Goal: Task Accomplishment & Management: Manage account settings

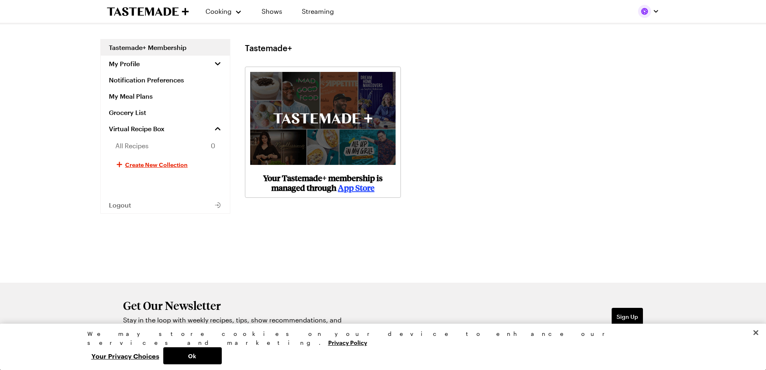
click at [500, 90] on div "Your Tastemade+ membership is managed through App Store" at bounding box center [455, 132] width 421 height 131
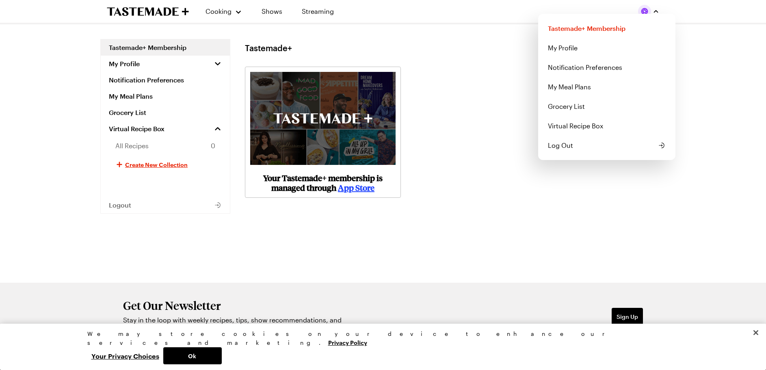
click at [616, 28] on link "Tastemade+ Membership" at bounding box center [607, 28] width 128 height 19
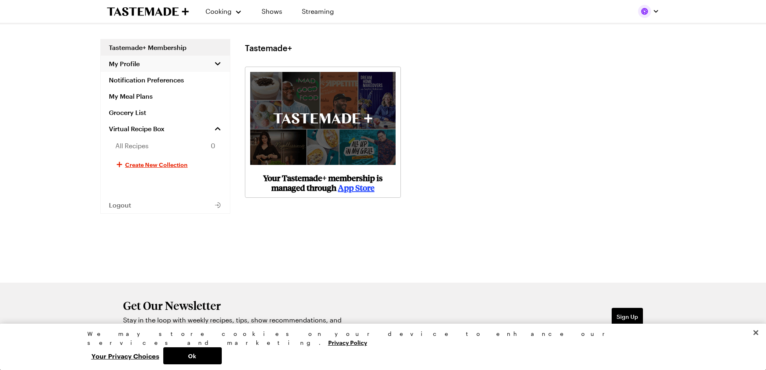
click at [164, 63] on button "My Profile" at bounding box center [165, 64] width 129 height 16
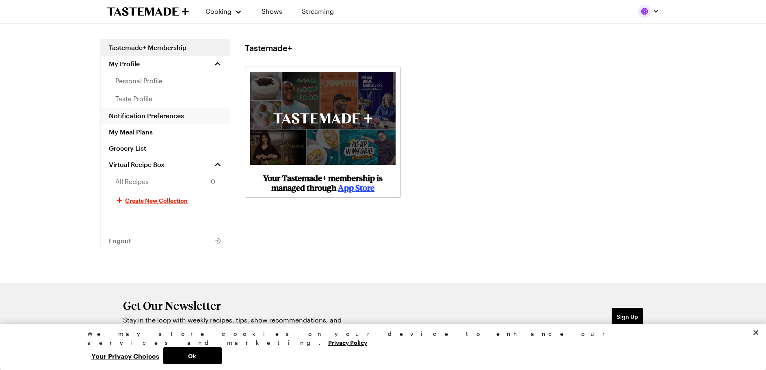
click at [147, 116] on link "Notification Preferences" at bounding box center [165, 116] width 129 height 16
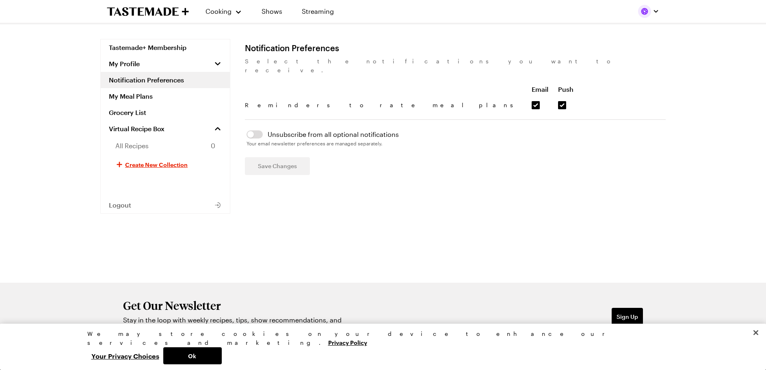
click at [138, 14] on icon "To Tastemade Home Page" at bounding box center [130, 11] width 47 height 8
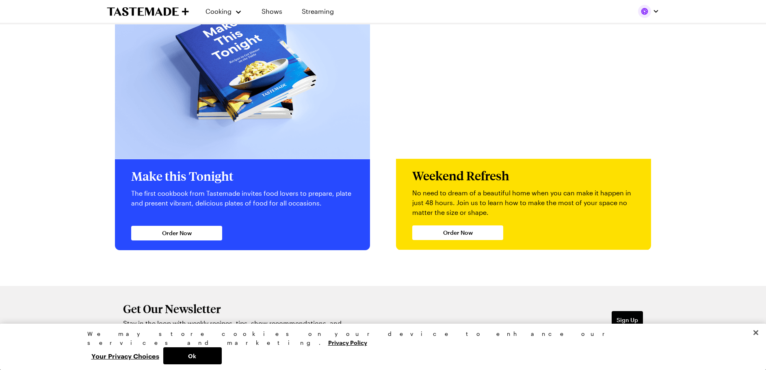
scroll to position [1600, 0]
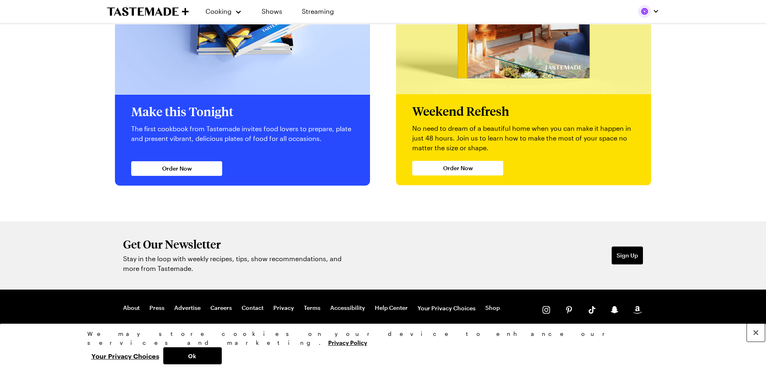
click at [753, 342] on button "Close" at bounding box center [756, 333] width 18 height 18
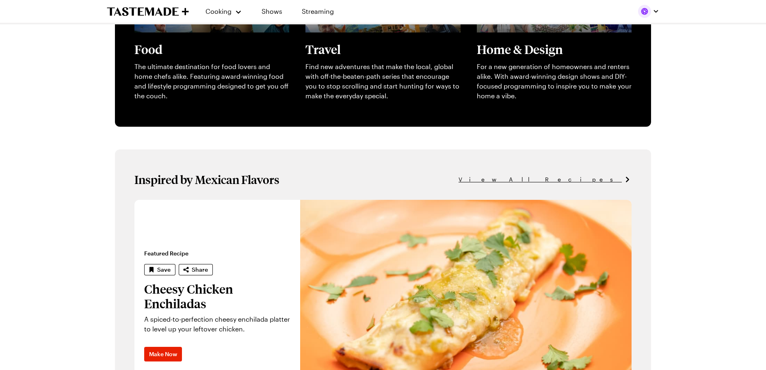
scroll to position [0, 0]
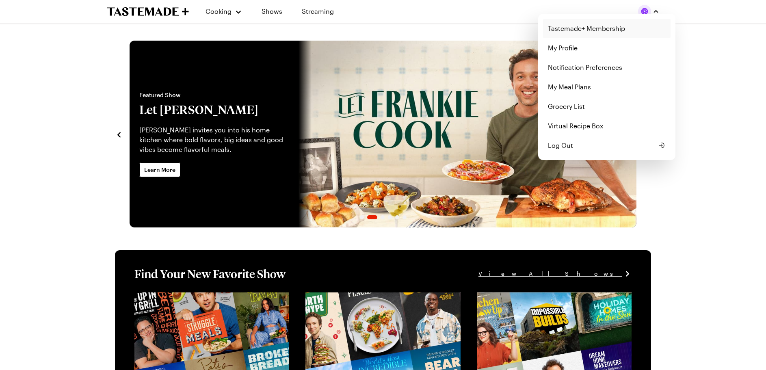
click at [626, 30] on link "Tastemade+ Membership" at bounding box center [607, 28] width 128 height 19
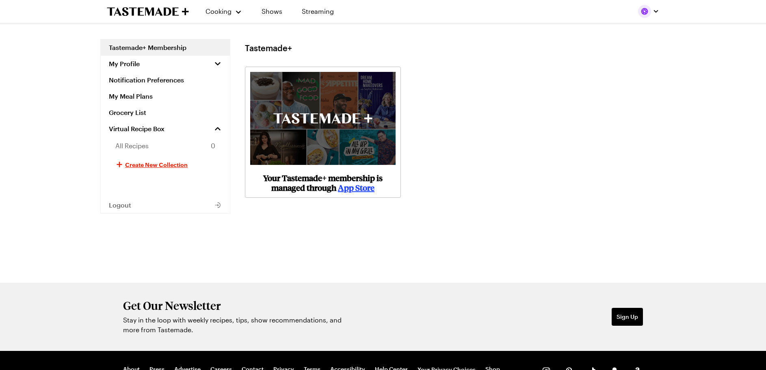
click at [341, 135] on img at bounding box center [322, 118] width 145 height 93
click at [336, 151] on img at bounding box center [322, 118] width 145 height 93
click at [349, 187] on link "App Store" at bounding box center [356, 187] width 37 height 11
click at [147, 80] on link "Notification Preferences" at bounding box center [165, 80] width 129 height 16
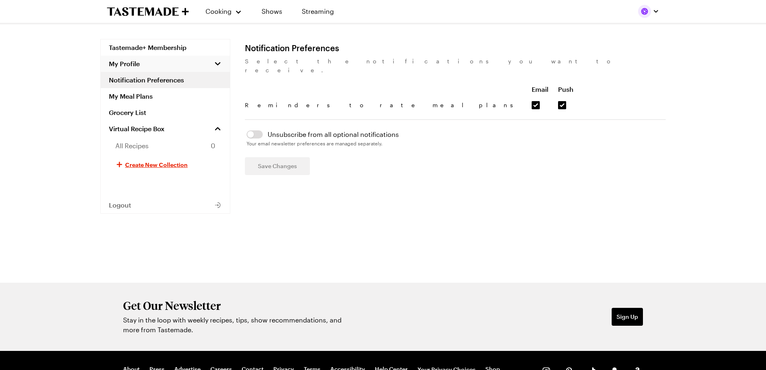
click at [156, 63] on button "My Profile" at bounding box center [165, 64] width 129 height 16
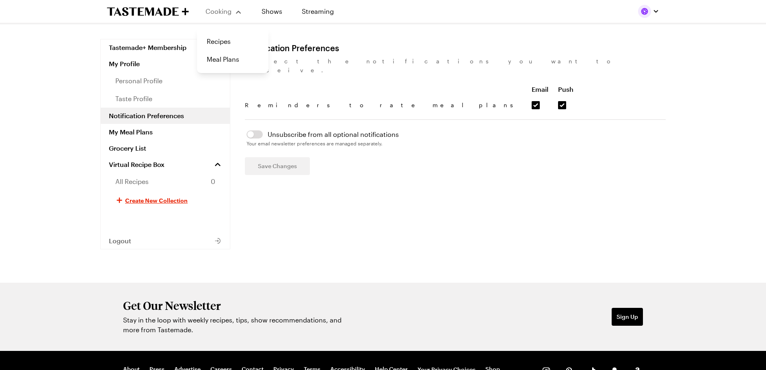
click at [235, 13] on div "Cooking" at bounding box center [223, 11] width 37 height 10
click at [276, 13] on link "Shows" at bounding box center [271, 11] width 37 height 23
click at [317, 12] on link "Streaming" at bounding box center [318, 11] width 48 height 23
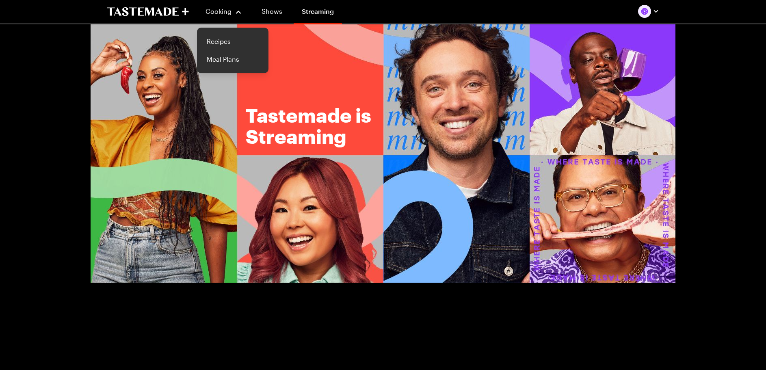
click at [149, 15] on icon "To Tastemade Home Page" at bounding box center [148, 11] width 82 height 9
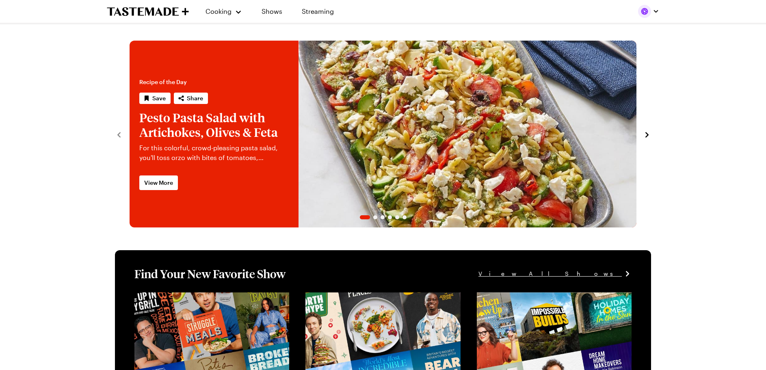
click at [657, 7] on button "button" at bounding box center [648, 11] width 21 height 13
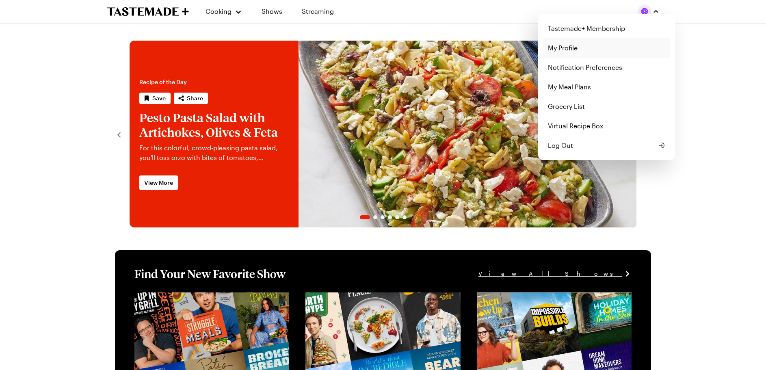
click at [590, 44] on link "My Profile" at bounding box center [607, 47] width 128 height 19
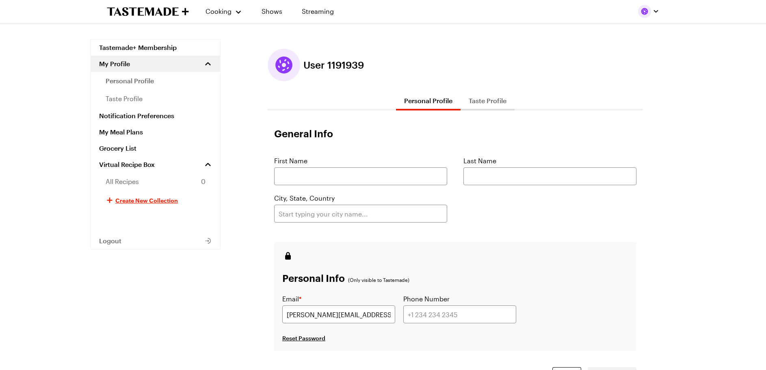
click at [335, 59] on span "User 1191939" at bounding box center [333, 64] width 61 height 11
